Goal: Information Seeking & Learning: Learn about a topic

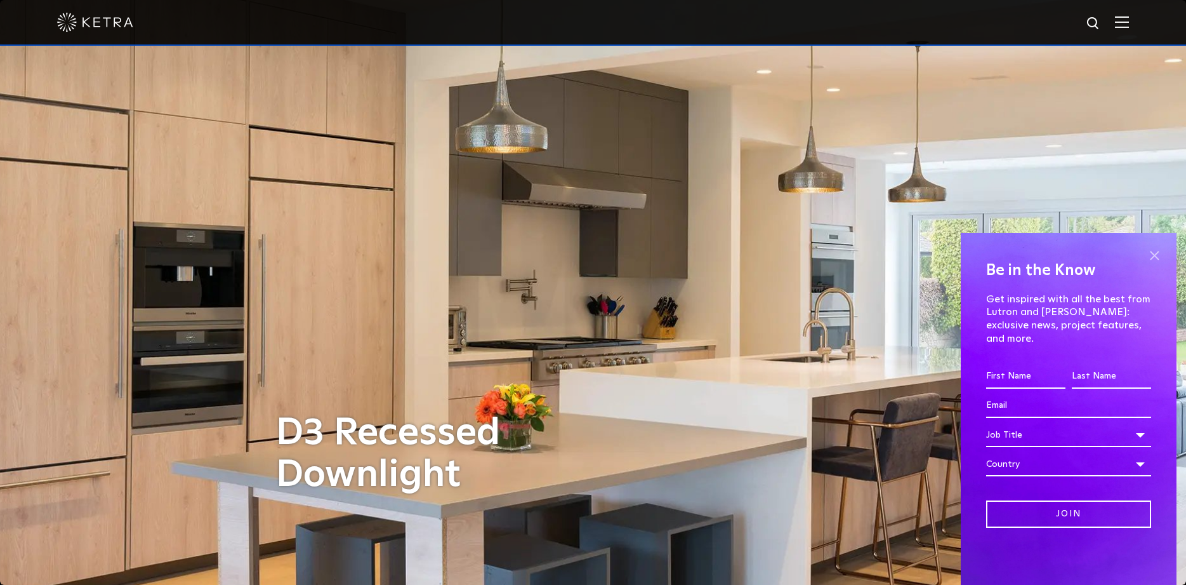
click at [1155, 262] on span at bounding box center [1154, 255] width 19 height 19
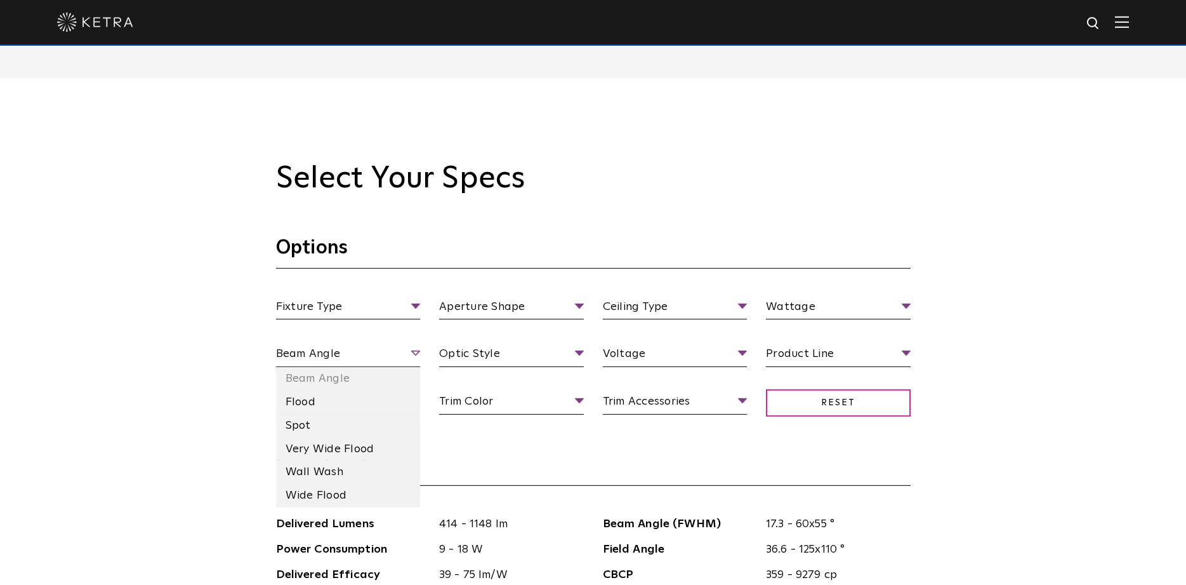
scroll to position [1171, 0]
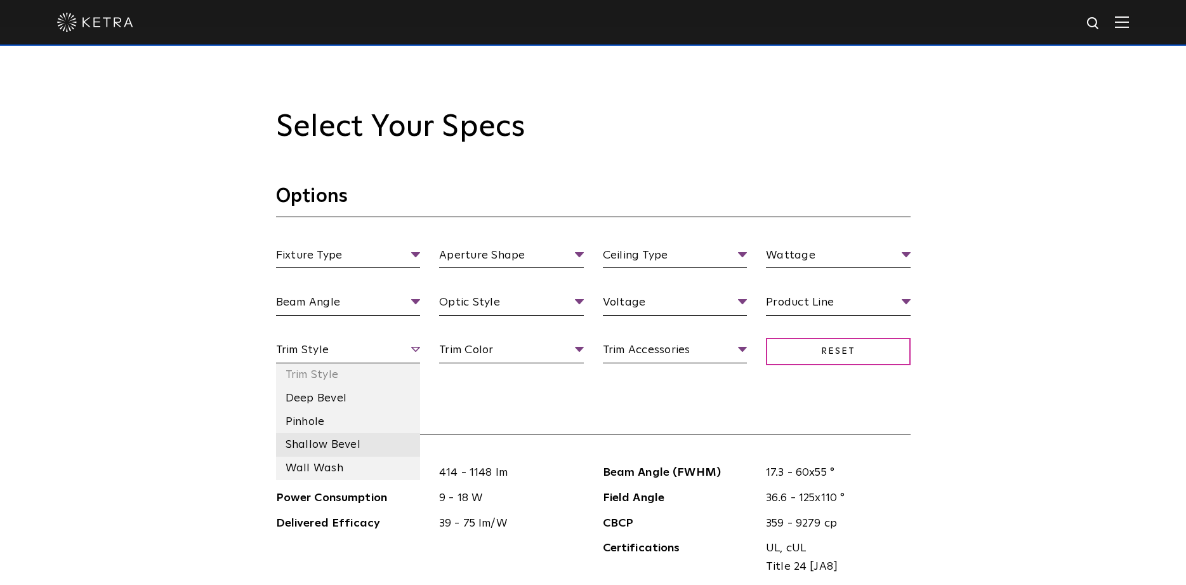
click at [327, 446] on li "Shallow Bevel" at bounding box center [348, 444] width 145 height 23
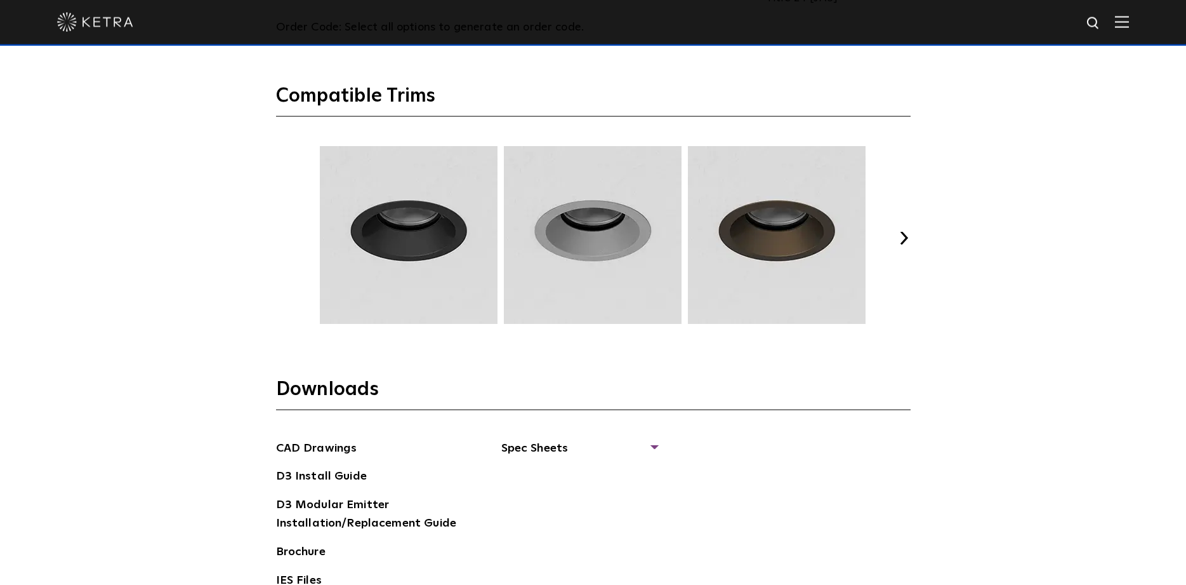
scroll to position [1494, 0]
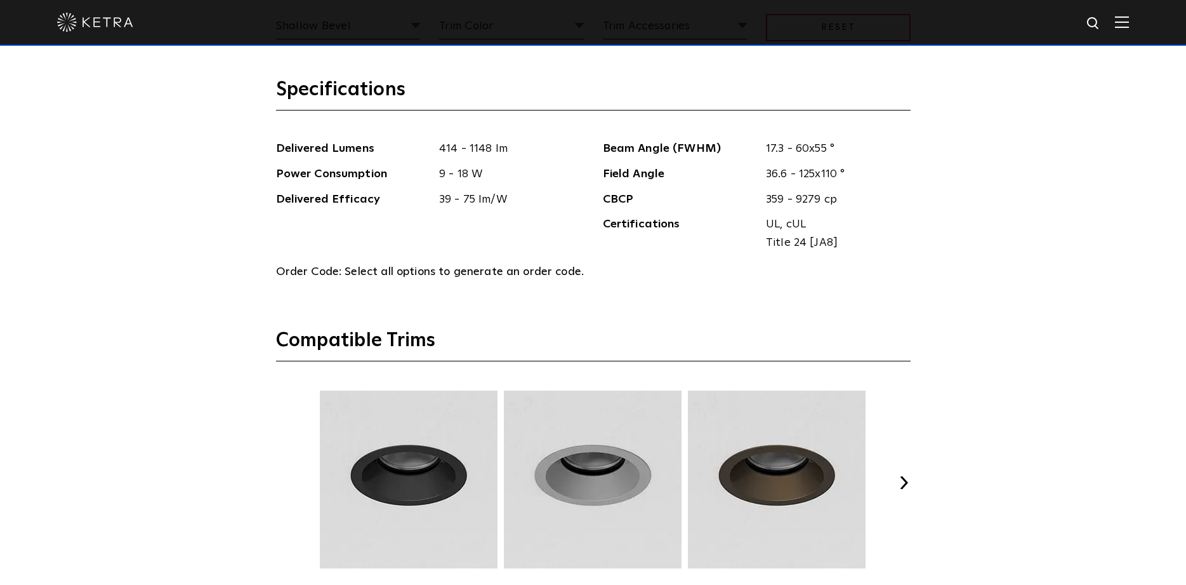
click at [906, 481] on button "Next" at bounding box center [904, 482] width 13 height 13
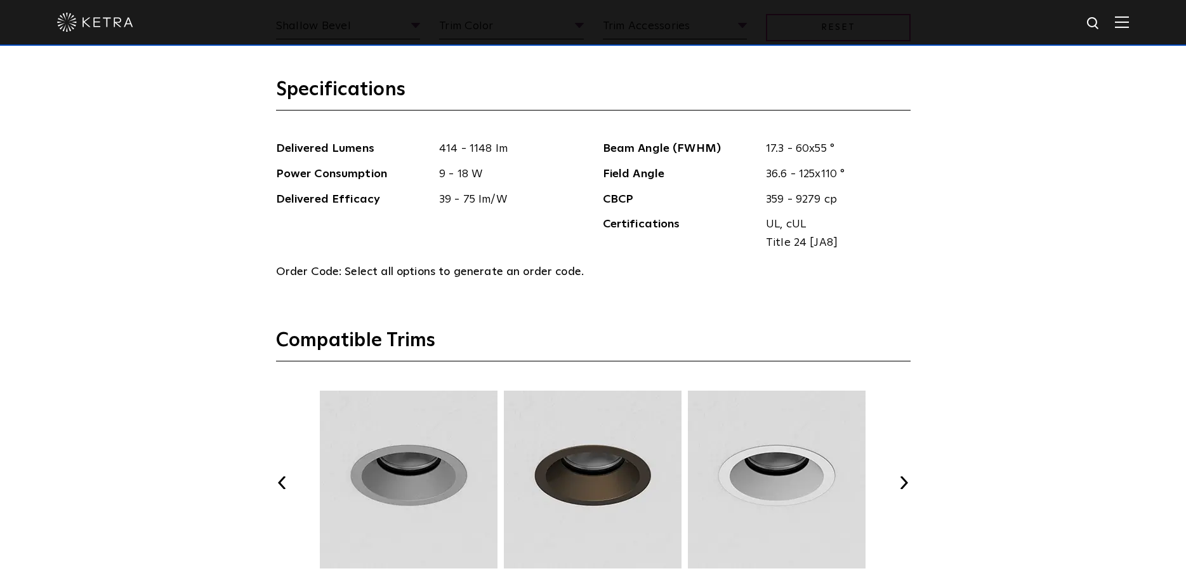
click at [906, 481] on button "Next" at bounding box center [904, 482] width 13 height 13
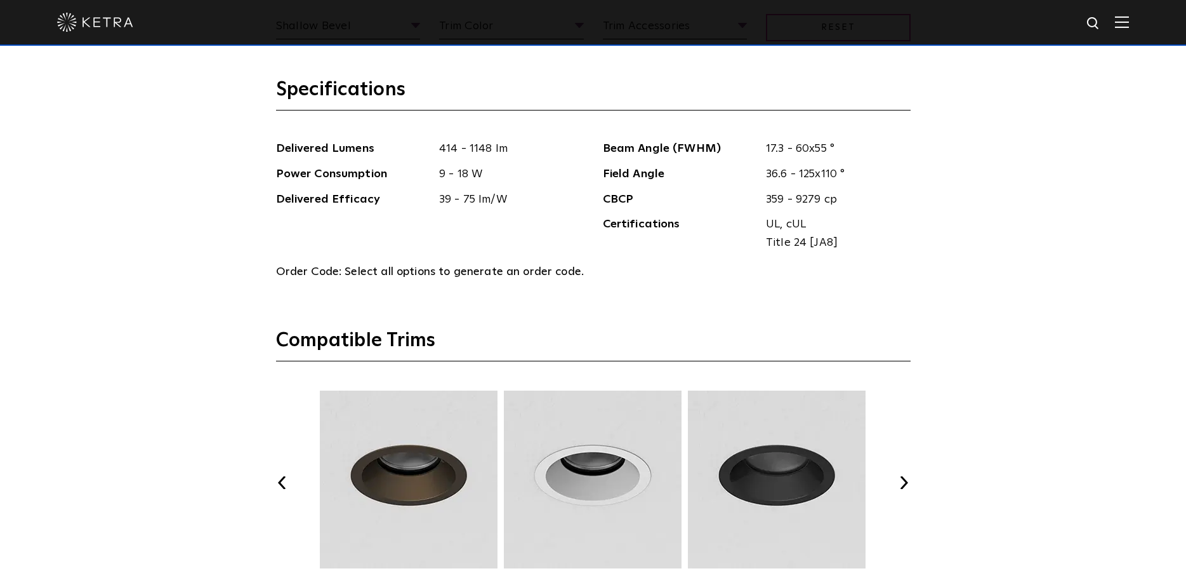
click at [906, 481] on button "Next" at bounding box center [904, 482] width 13 height 13
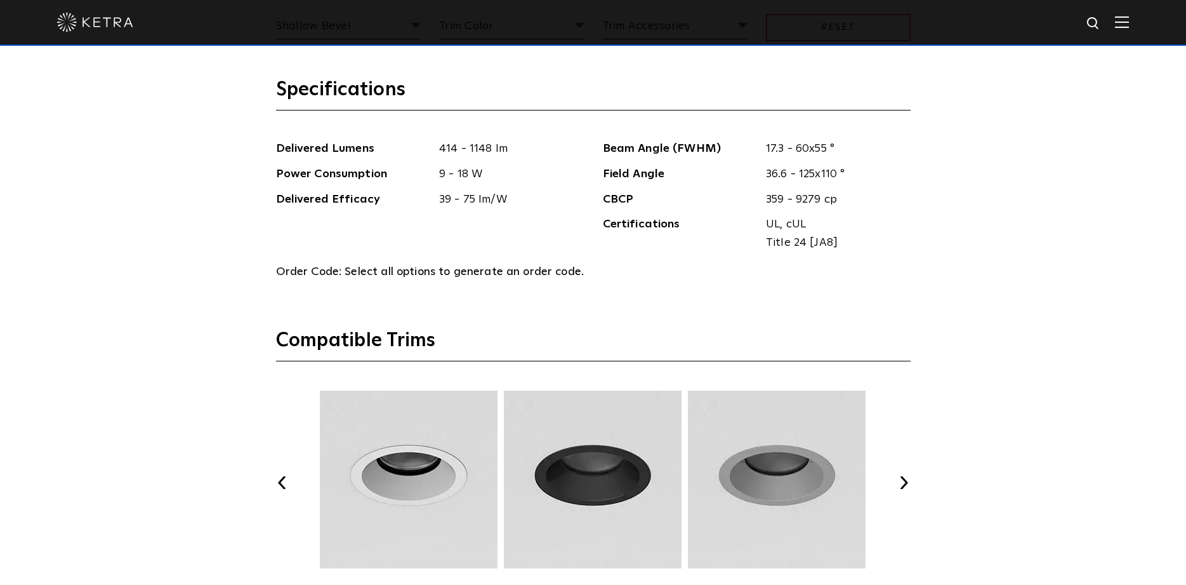
click at [906, 481] on button "Next" at bounding box center [904, 482] width 13 height 13
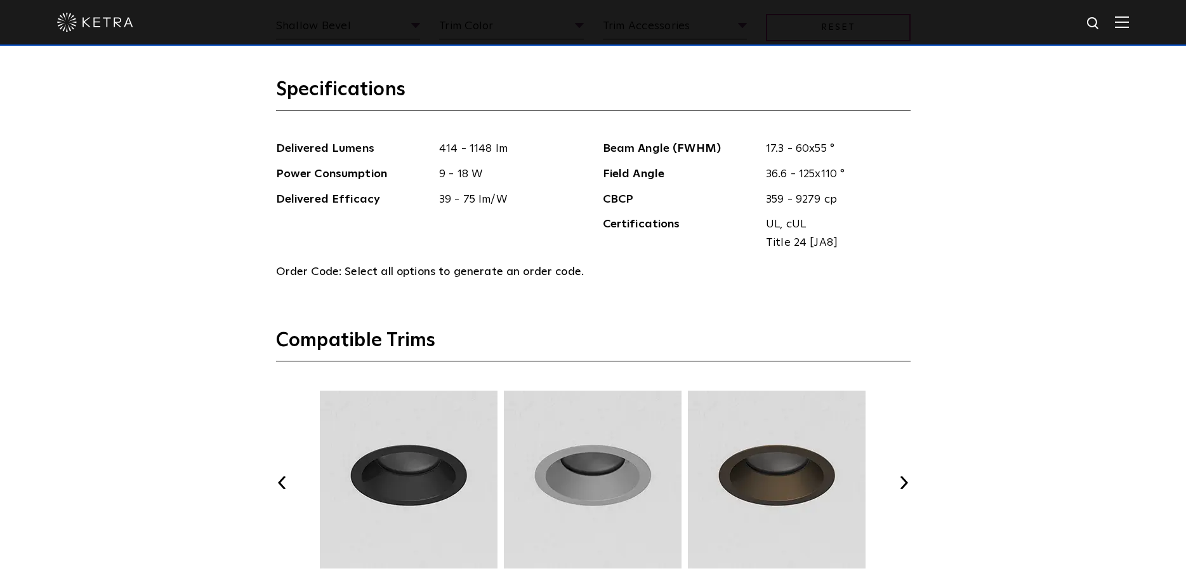
click at [906, 481] on button "Next" at bounding box center [904, 482] width 13 height 13
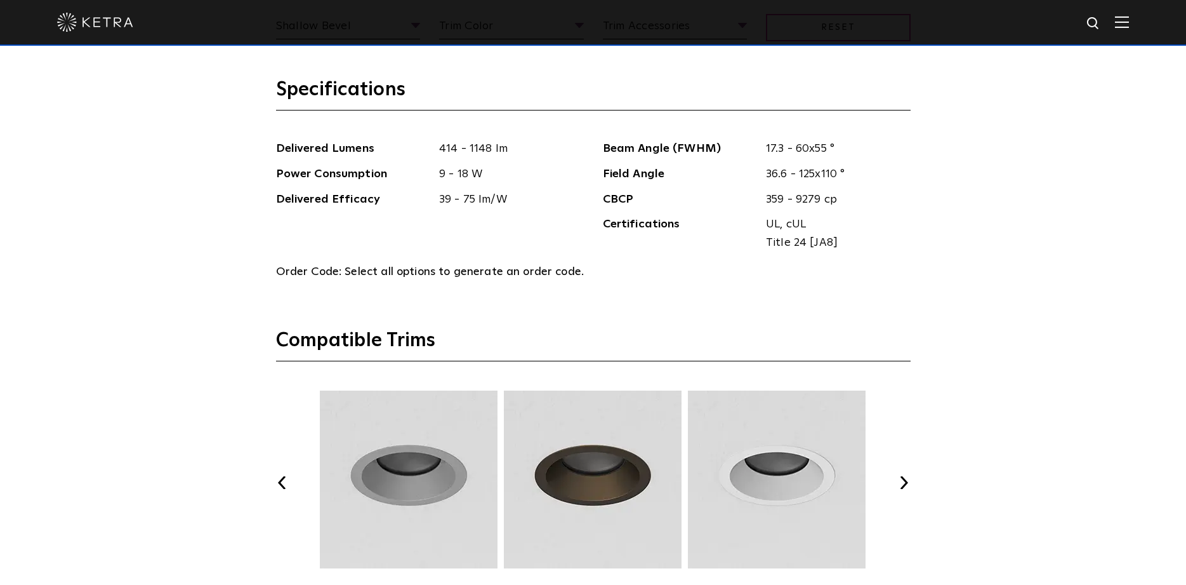
click at [906, 481] on button "Next" at bounding box center [904, 482] width 13 height 13
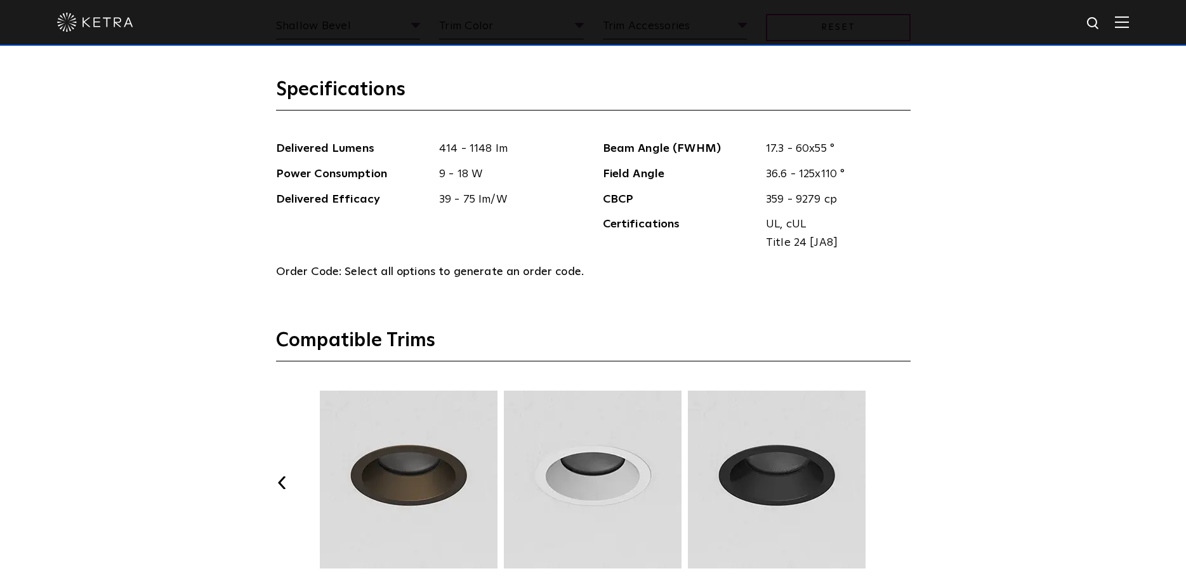
click at [906, 481] on button "Next" at bounding box center [904, 482] width 13 height 13
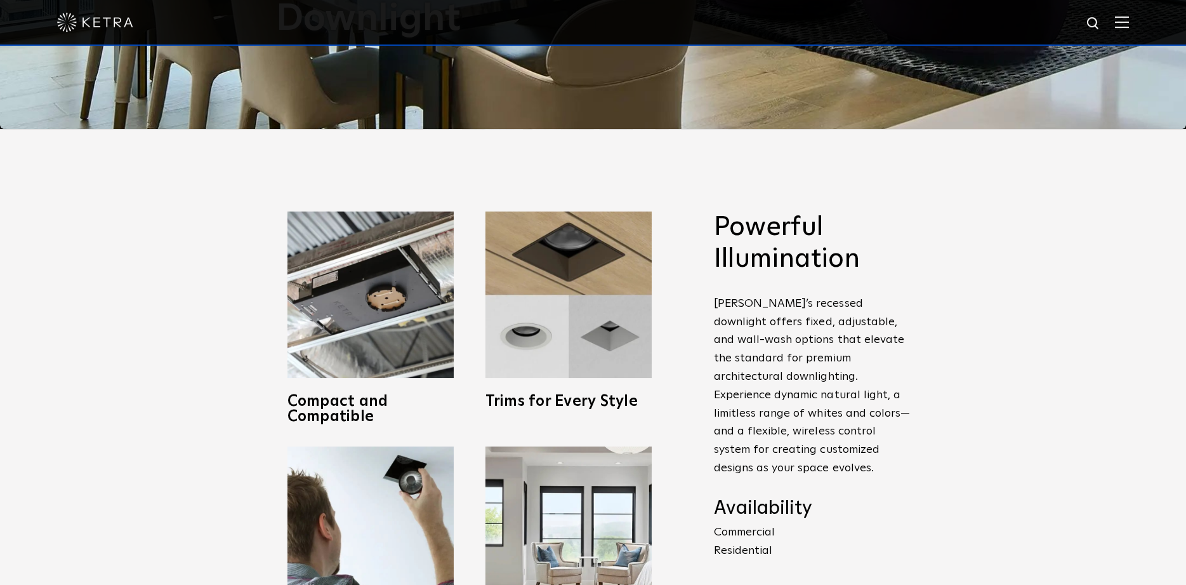
scroll to position [458, 0]
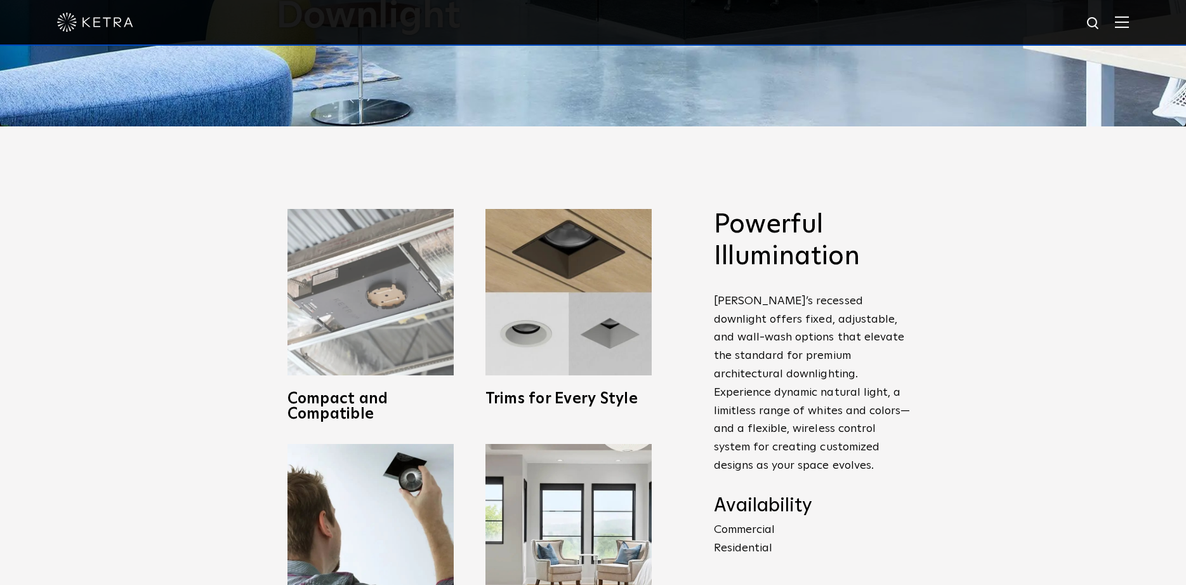
click at [369, 293] on img at bounding box center [371, 292] width 166 height 166
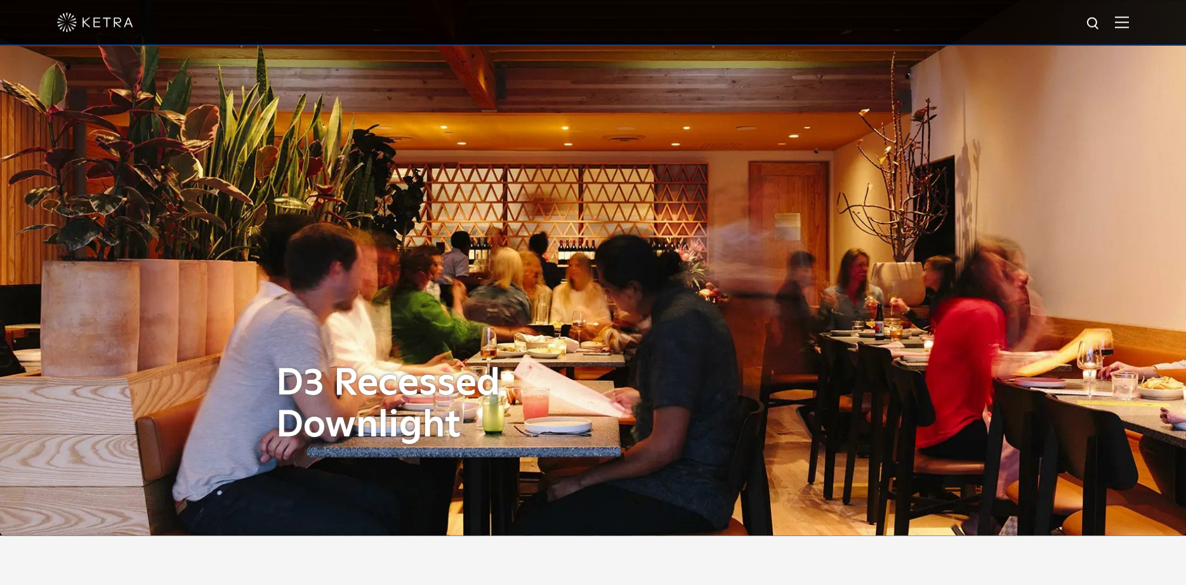
scroll to position [0, 0]
